Goal: Task Accomplishment & Management: Manage account settings

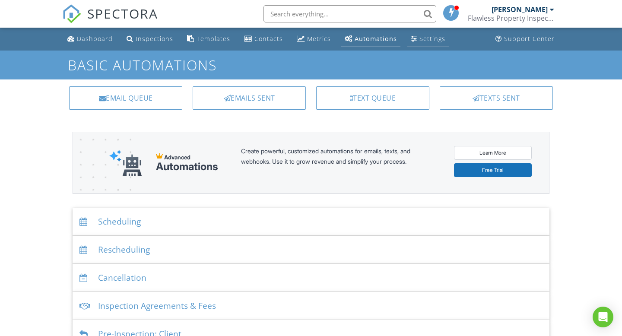
click at [414, 38] on link "Settings" at bounding box center [427, 39] width 41 height 16
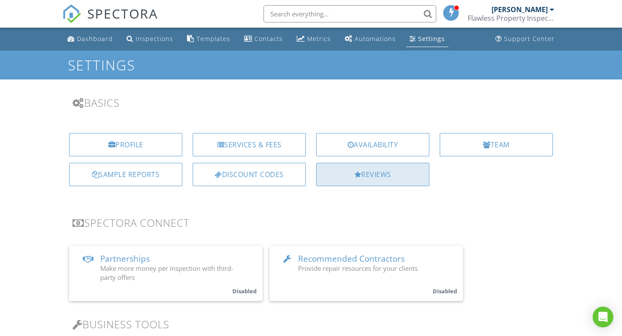
click at [350, 177] on div "Reviews" at bounding box center [372, 174] width 113 height 23
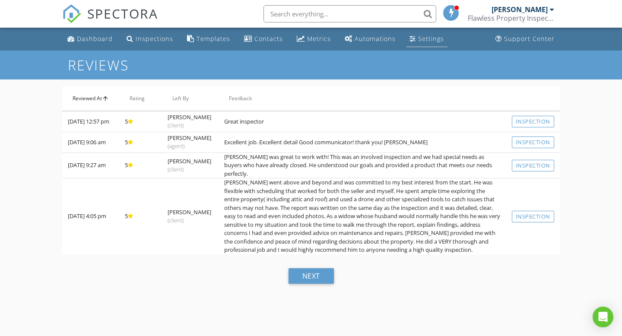
click at [436, 37] on div "Settings" at bounding box center [431, 39] width 26 height 8
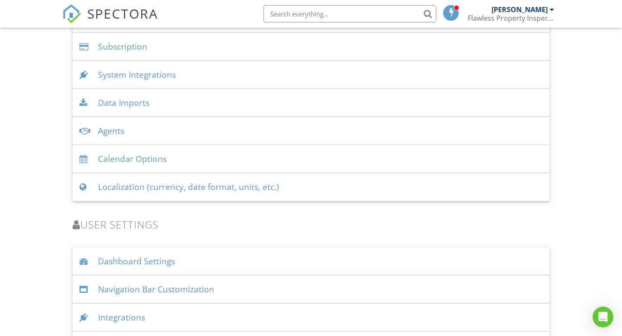
scroll to position [1132, 0]
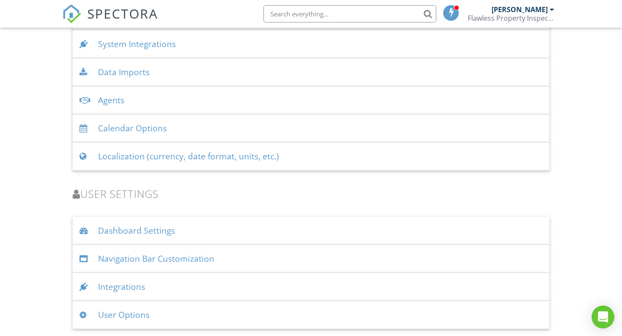
click at [599, 313] on icon "Open Intercom Messenger" at bounding box center [603, 317] width 10 height 11
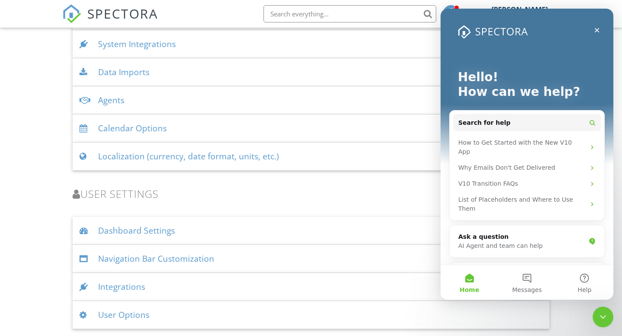
scroll to position [0, 0]
click at [527, 242] on div "AI Agent and team can help" at bounding box center [521, 246] width 127 height 9
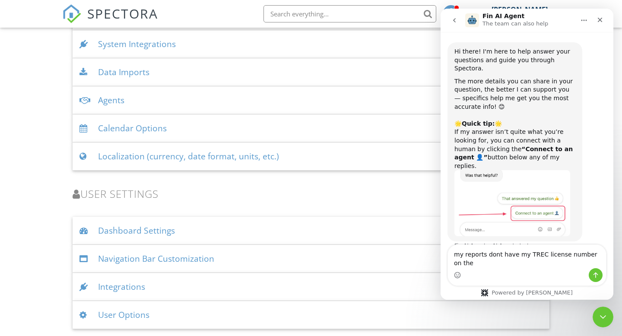
type textarea "my reports dont have my TREC license number on them"
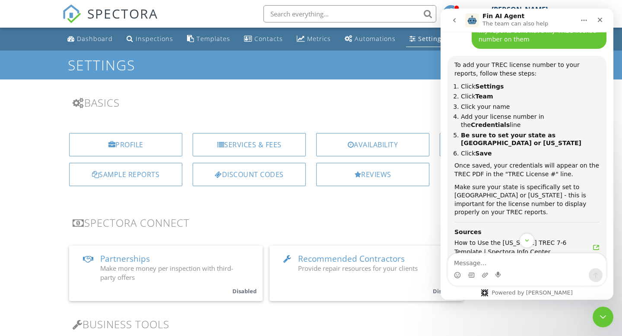
click at [455, 23] on icon "go back" at bounding box center [454, 20] width 7 height 7
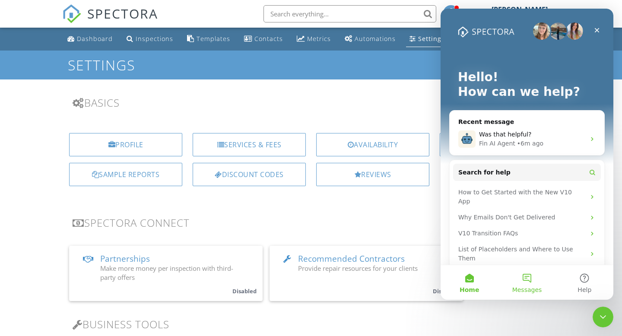
click at [526, 275] on button "Messages" at bounding box center [526, 282] width 57 height 35
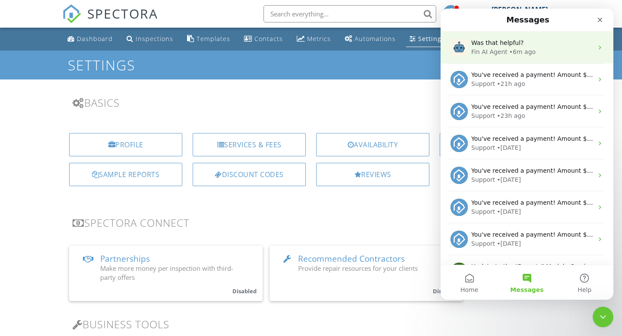
click at [518, 53] on div "• 6m ago" at bounding box center [522, 52] width 26 height 9
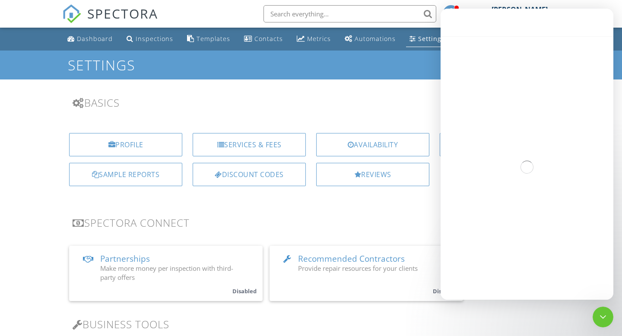
scroll to position [285, 0]
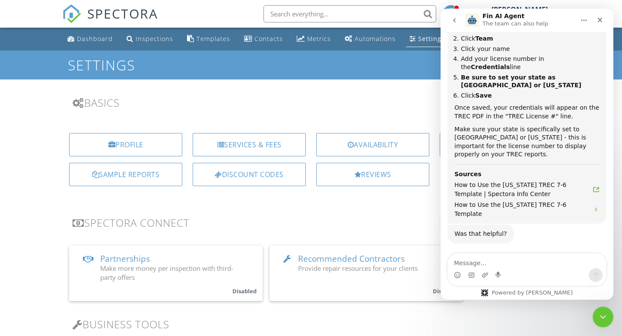
click at [584, 20] on icon "Home" at bounding box center [585, 20] width 6 height 1
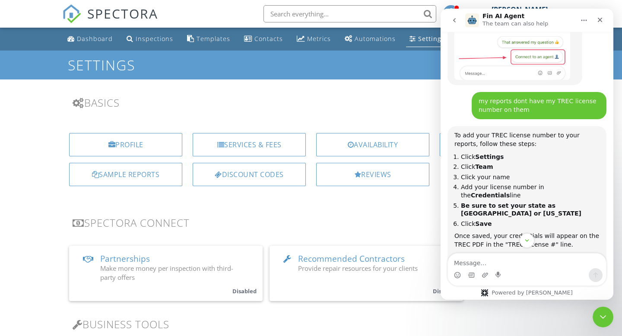
scroll to position [157, 0]
click at [429, 98] on h3 "Basics" at bounding box center [311, 103] width 477 height 12
click at [429, 99] on h3 "Basics" at bounding box center [311, 103] width 477 height 12
click at [600, 314] on icon "Close Intercom Messenger" at bounding box center [602, 316] width 10 height 10
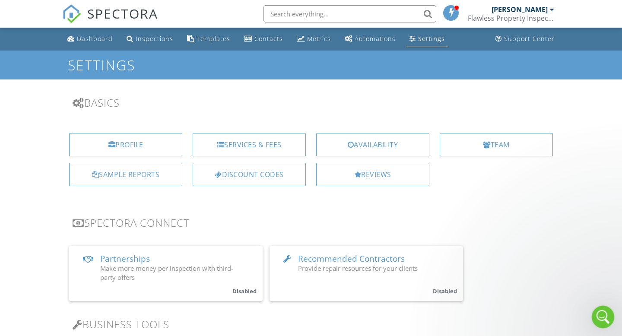
scroll to position [285, 0]
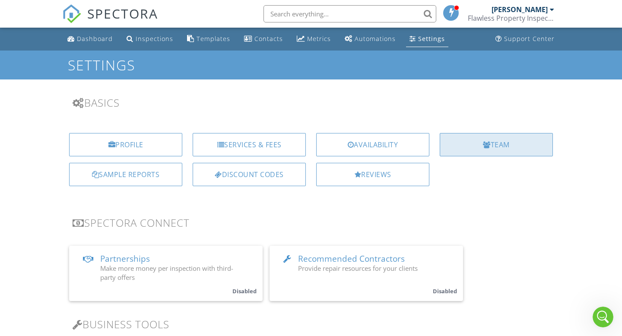
click at [496, 146] on div "Team" at bounding box center [496, 144] width 113 height 23
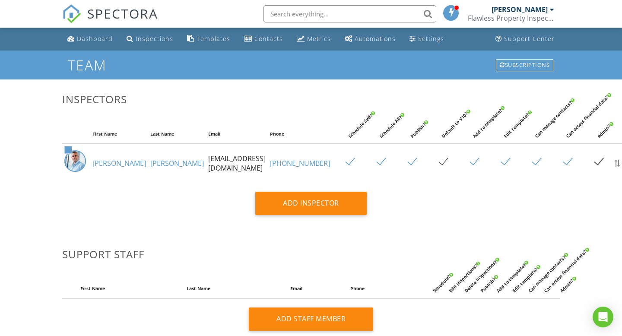
click at [150, 168] on link "Gilbert" at bounding box center [177, 164] width 54 height 10
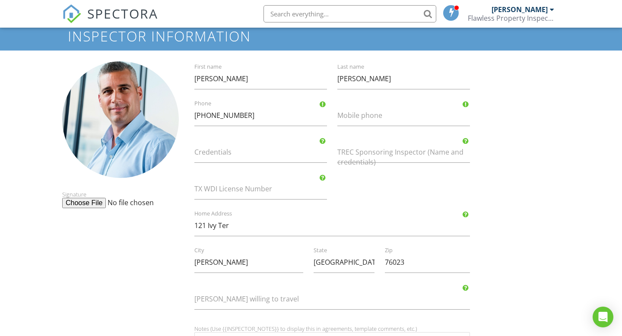
scroll to position [30, 0]
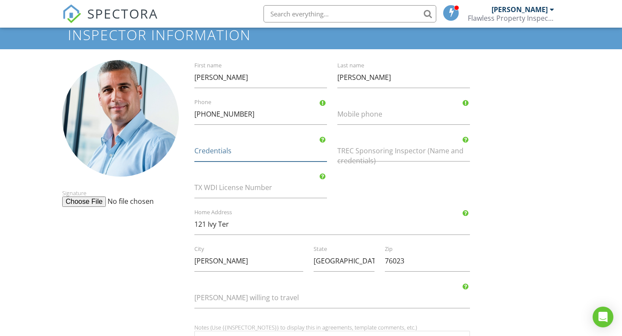
click at [292, 154] on input "Credentials" at bounding box center [260, 150] width 133 height 21
click at [597, 317] on div "Open Intercom Messenger" at bounding box center [603, 317] width 23 height 23
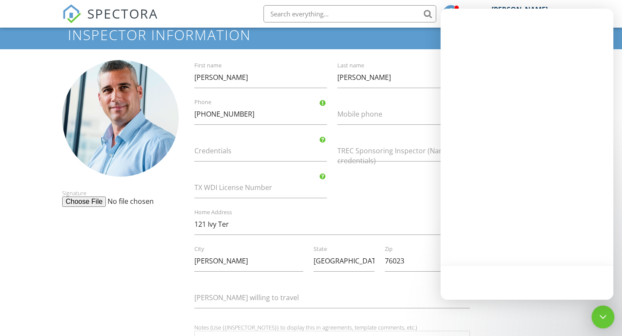
scroll to position [0, 0]
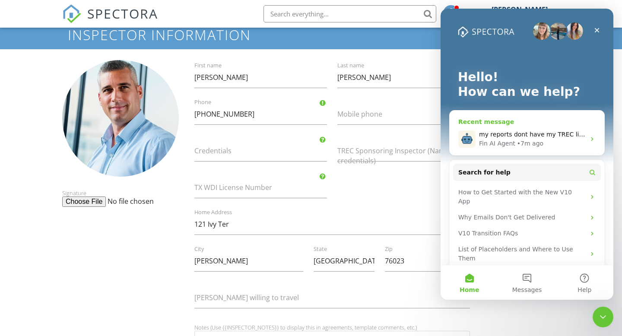
click at [534, 138] on div "my reports dont have my TREC license number on them" at bounding box center [532, 134] width 106 height 9
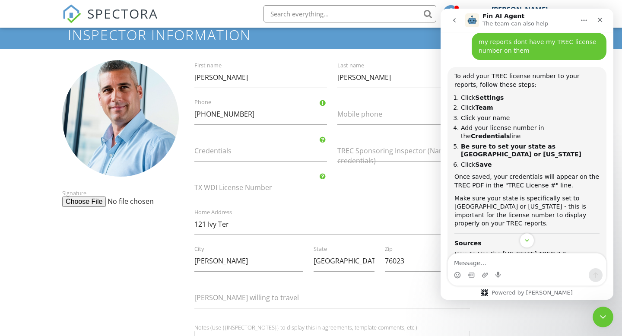
scroll to position [216, 0]
click at [252, 152] on input "Credentials" at bounding box center [260, 150] width 133 height 21
click at [600, 313] on icon "Close Intercom Messenger" at bounding box center [602, 316] width 10 height 10
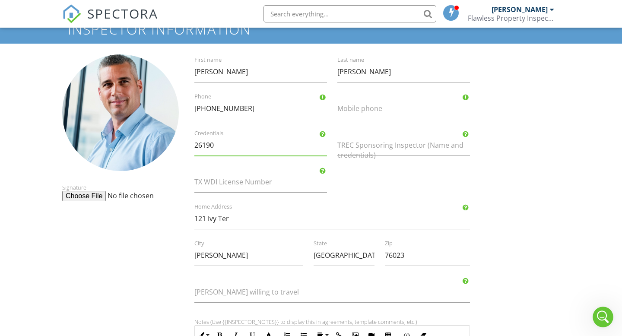
scroll to position [32, 0]
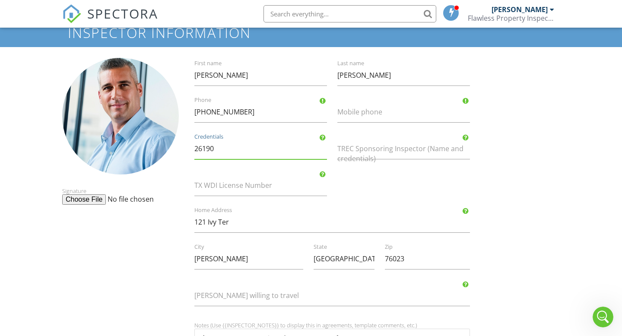
drag, startPoint x: 222, startPoint y: 150, endPoint x: 196, endPoint y: 151, distance: 25.5
click at [196, 151] on input "26190" at bounding box center [260, 148] width 133 height 21
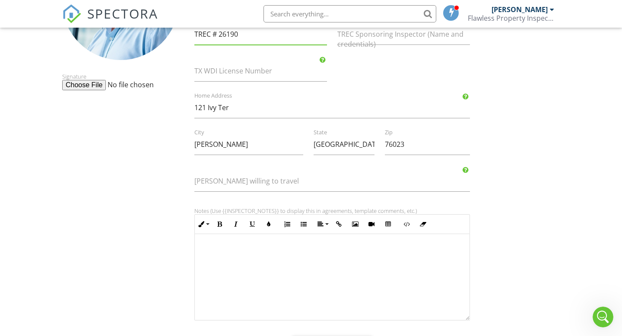
scroll to position [194, 0]
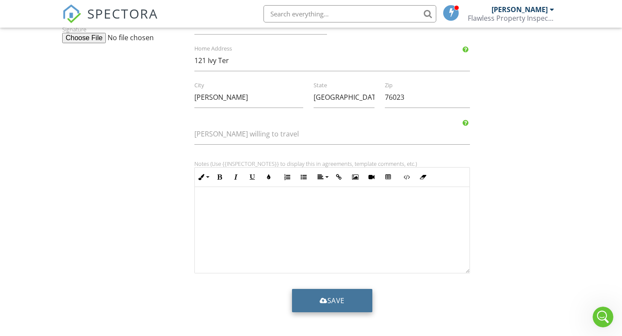
type input "TREC # 26190"
click at [335, 299] on button "Save" at bounding box center [332, 300] width 80 height 23
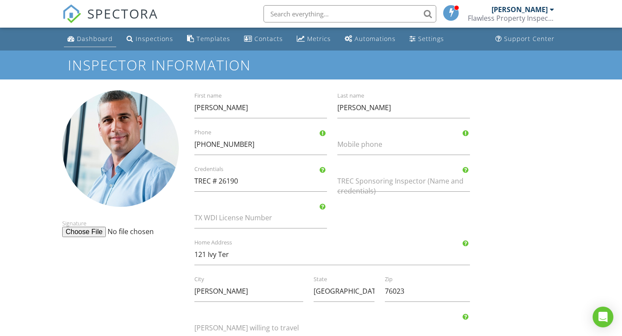
click at [101, 38] on div "Dashboard" at bounding box center [95, 39] width 36 height 8
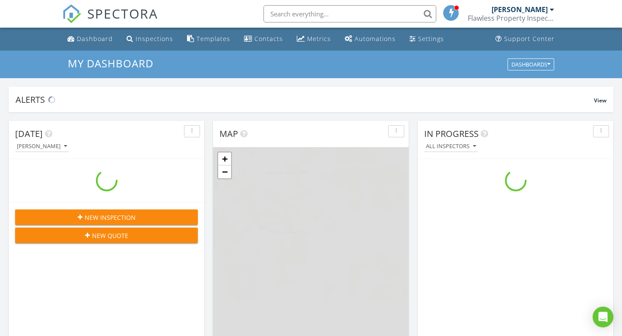
scroll to position [787, 623]
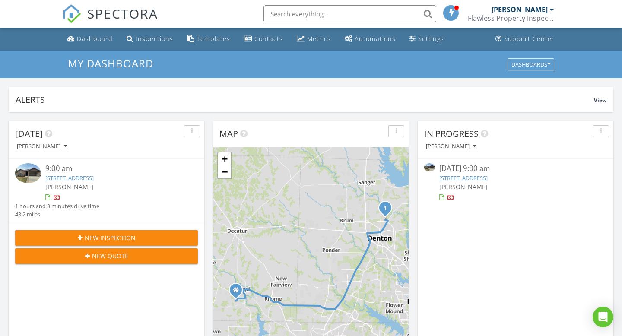
click at [94, 179] on link "[STREET_ADDRESS]" at bounding box center [69, 178] width 48 height 8
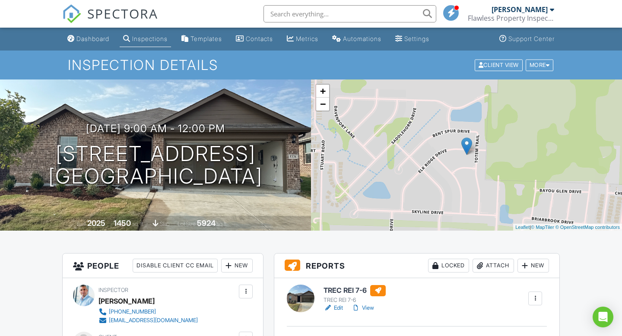
click at [334, 307] on link "Edit" at bounding box center [333, 308] width 19 height 9
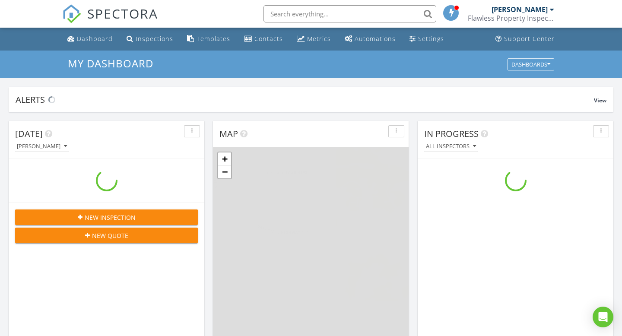
scroll to position [787, 623]
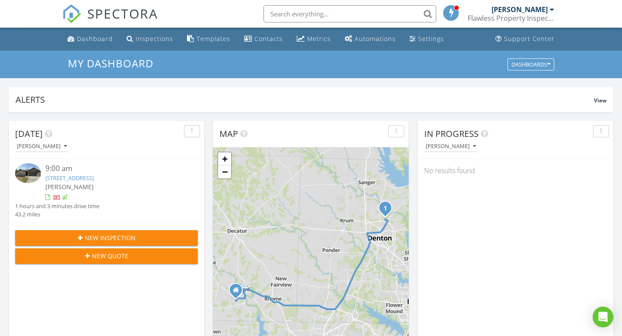
click at [456, 16] on div at bounding box center [451, 13] width 16 height 16
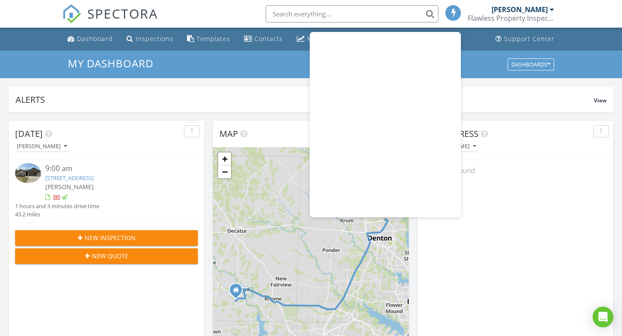
click at [263, 71] on div "My Dashboard Dashboards" at bounding box center [311, 65] width 622 height 28
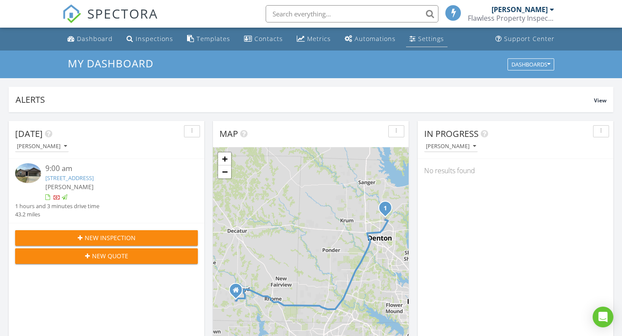
click at [428, 35] on div "Settings" at bounding box center [431, 39] width 26 height 8
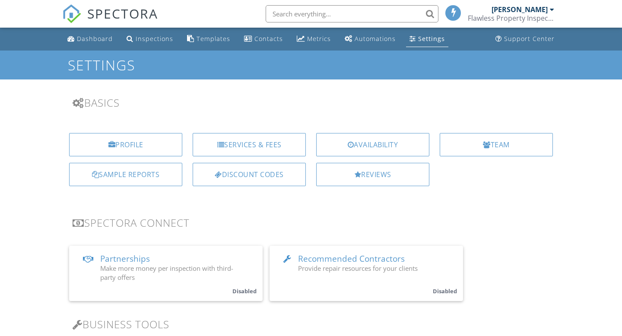
click at [354, 193] on div "Profile Services & Fees Availability Team Sample Reports Discount Codes Reviews" at bounding box center [311, 162] width 508 height 73
click at [354, 180] on div "Reviews" at bounding box center [372, 174] width 113 height 23
